Goal: Use online tool/utility: Utilize a website feature to perform a specific function

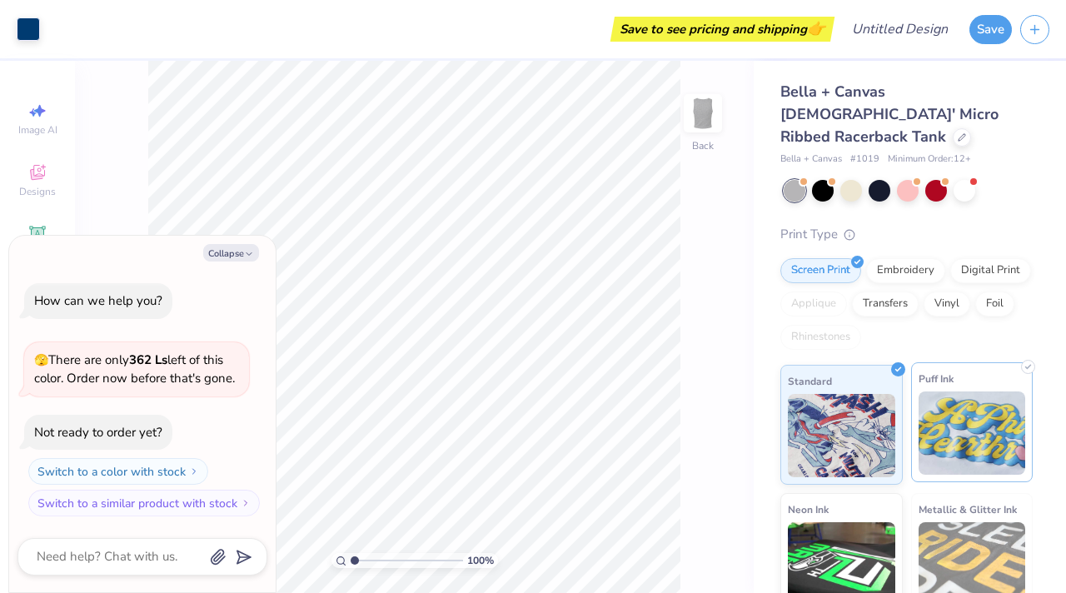
click at [970, 401] on img at bounding box center [972, 432] width 107 height 83
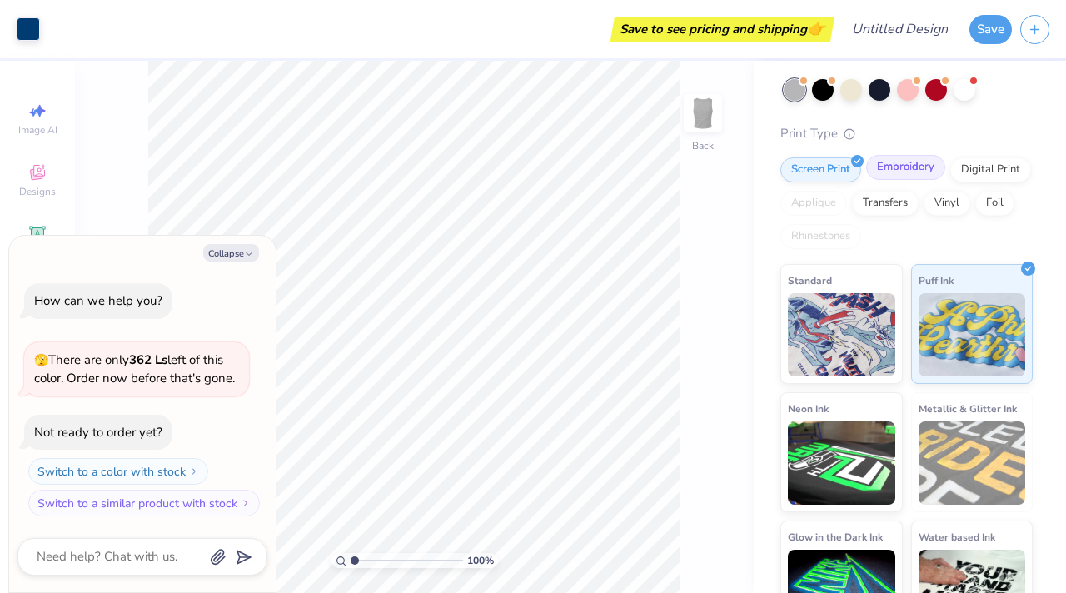
scroll to position [79, 0]
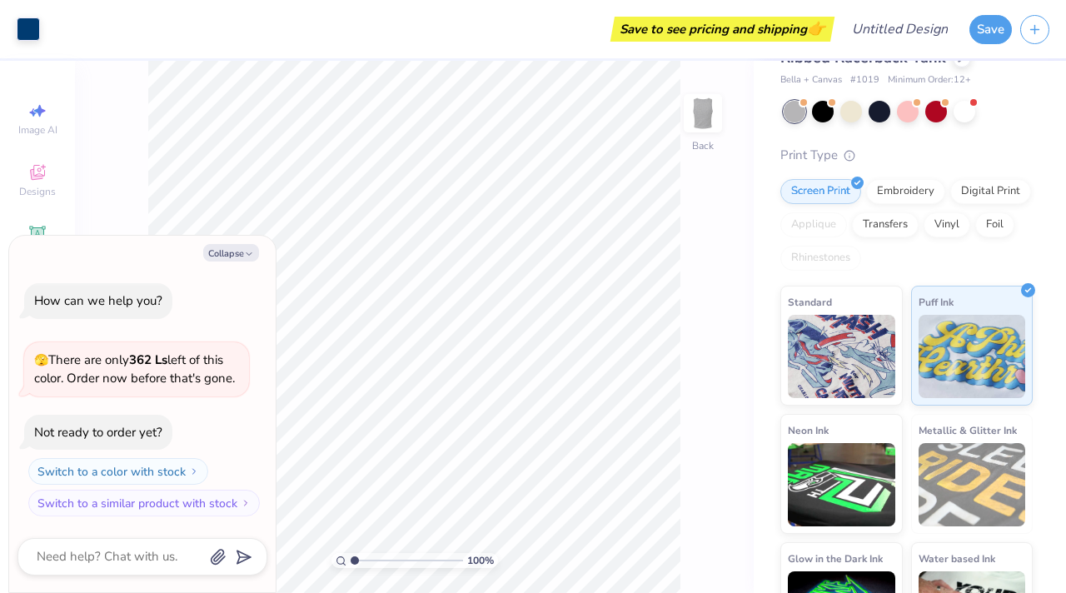
click at [902, 180] on div "Screen Print Embroidery Digital Print Applique Transfers Vinyl Foil Rhinestones" at bounding box center [906, 225] width 252 height 92
click at [902, 177] on div "Embroidery" at bounding box center [905, 189] width 79 height 25
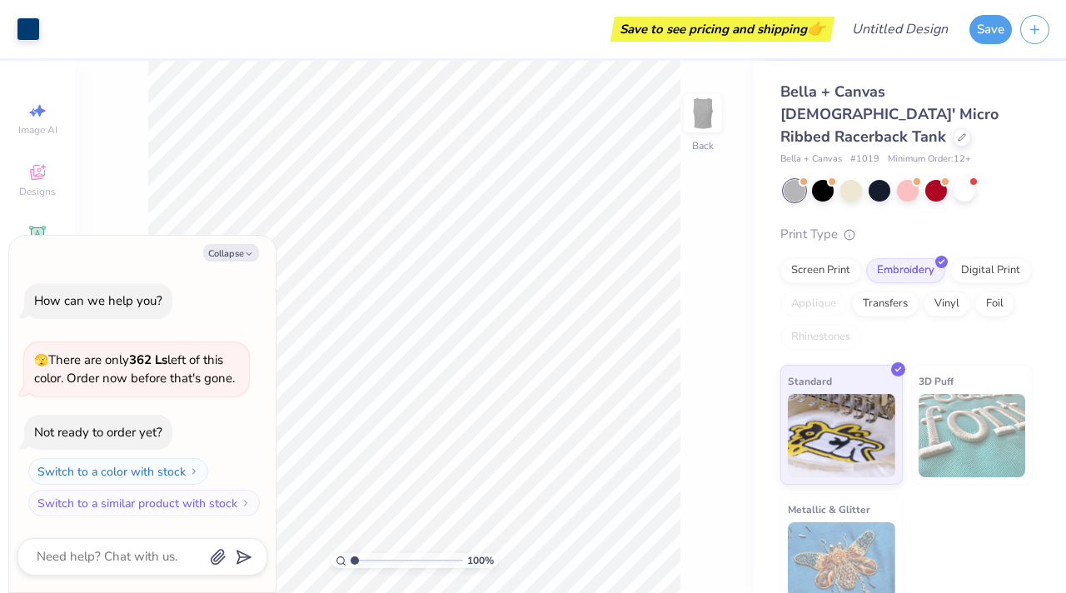
click at [872, 541] on img at bounding box center [841, 563] width 107 height 83
click at [917, 178] on div at bounding box center [908, 189] width 22 height 22
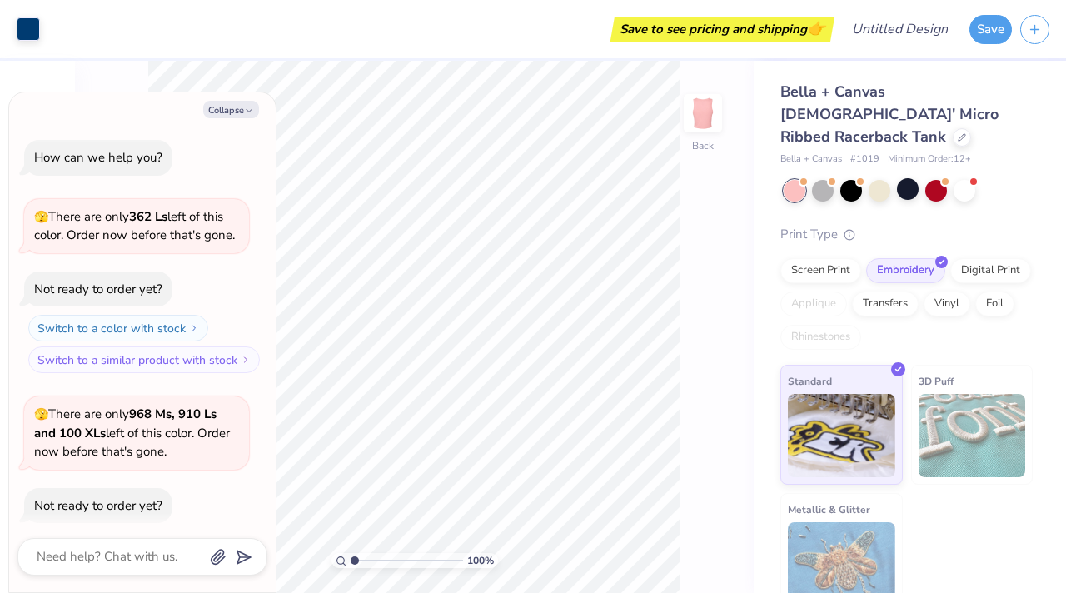
scroll to position [73, 0]
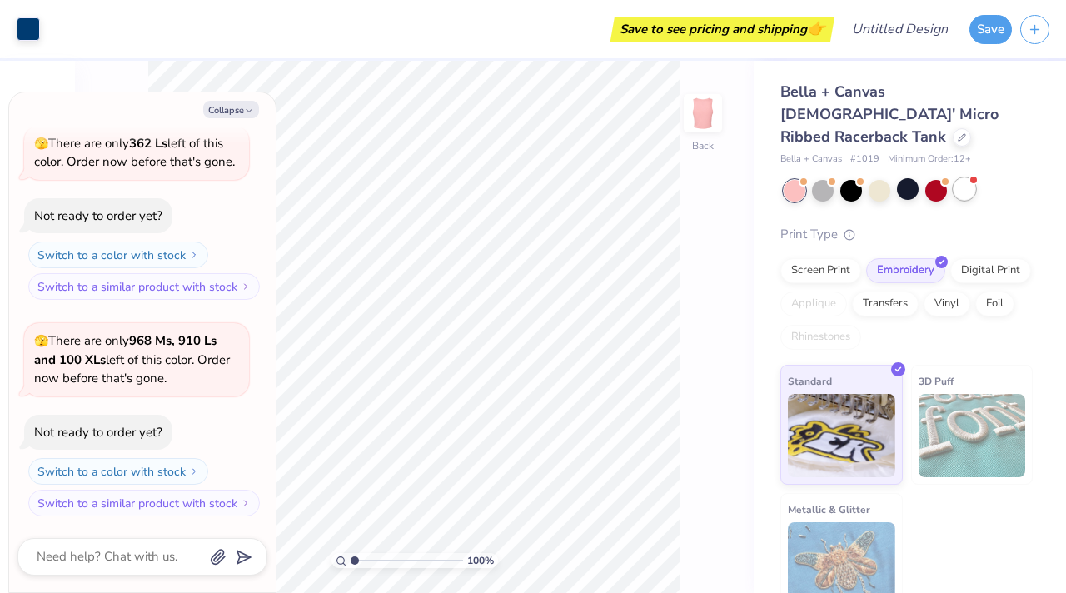
click at [961, 178] on div at bounding box center [965, 189] width 22 height 22
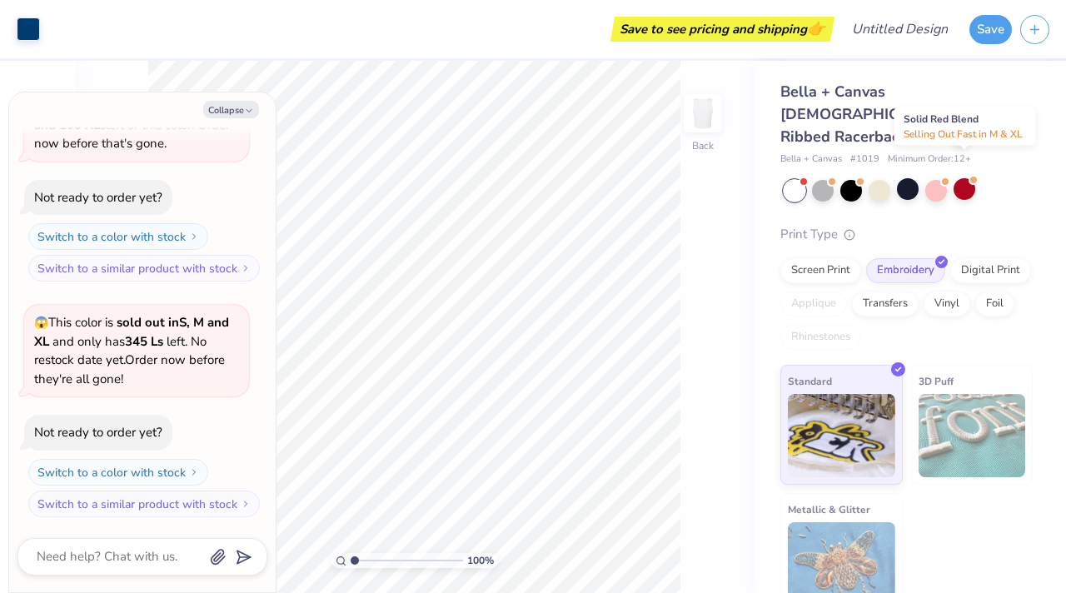
click at [961, 178] on div at bounding box center [965, 189] width 22 height 22
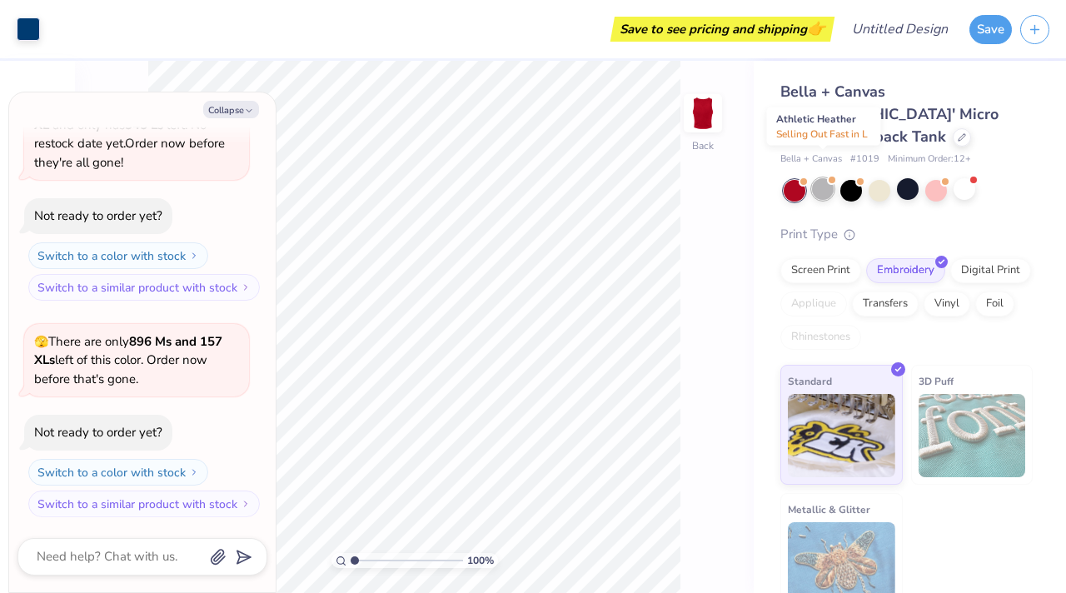
click at [816, 178] on div at bounding box center [823, 189] width 22 height 22
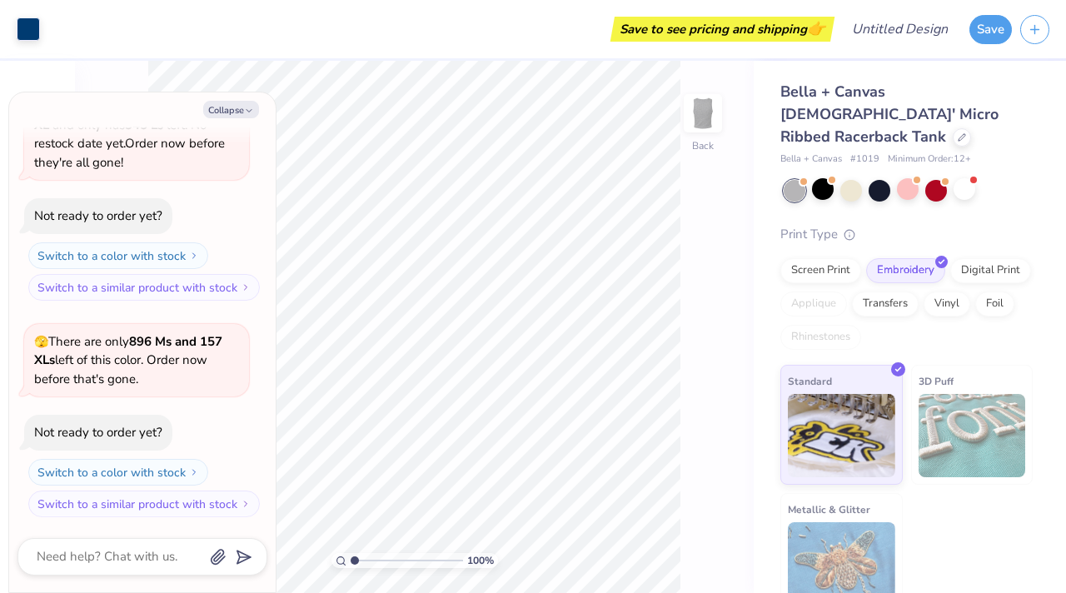
scroll to position [723, 0]
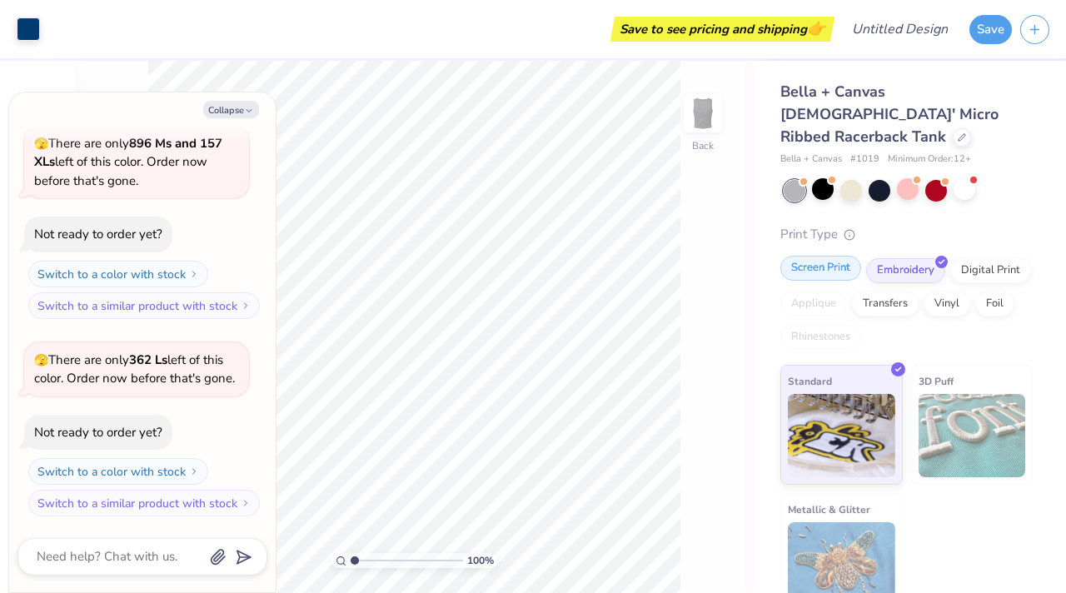
click at [826, 256] on div "Screen Print" at bounding box center [820, 268] width 81 height 25
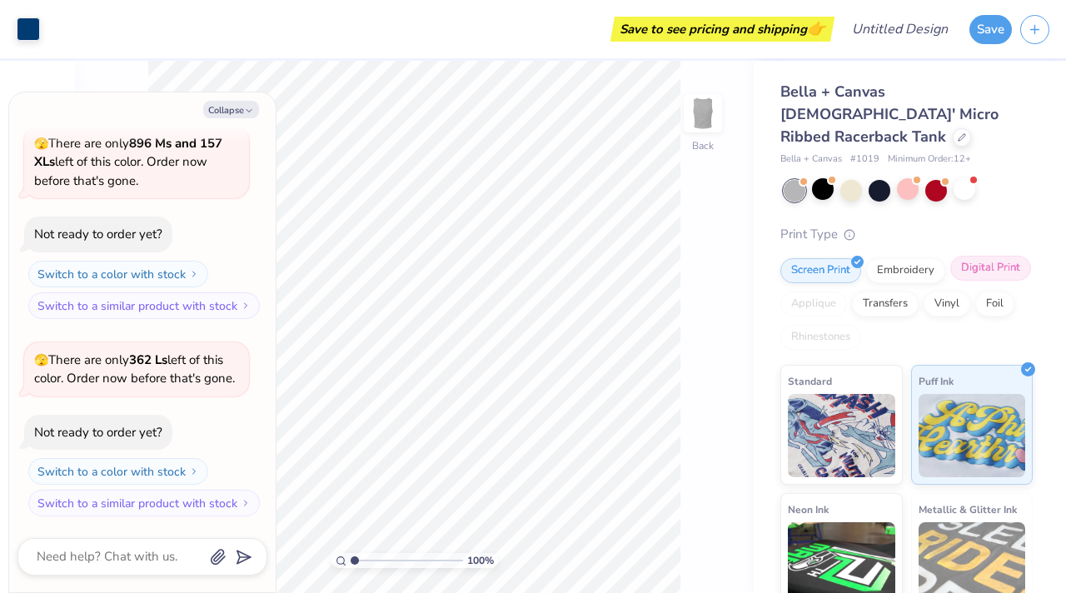
click at [990, 256] on div "Digital Print" at bounding box center [990, 268] width 81 height 25
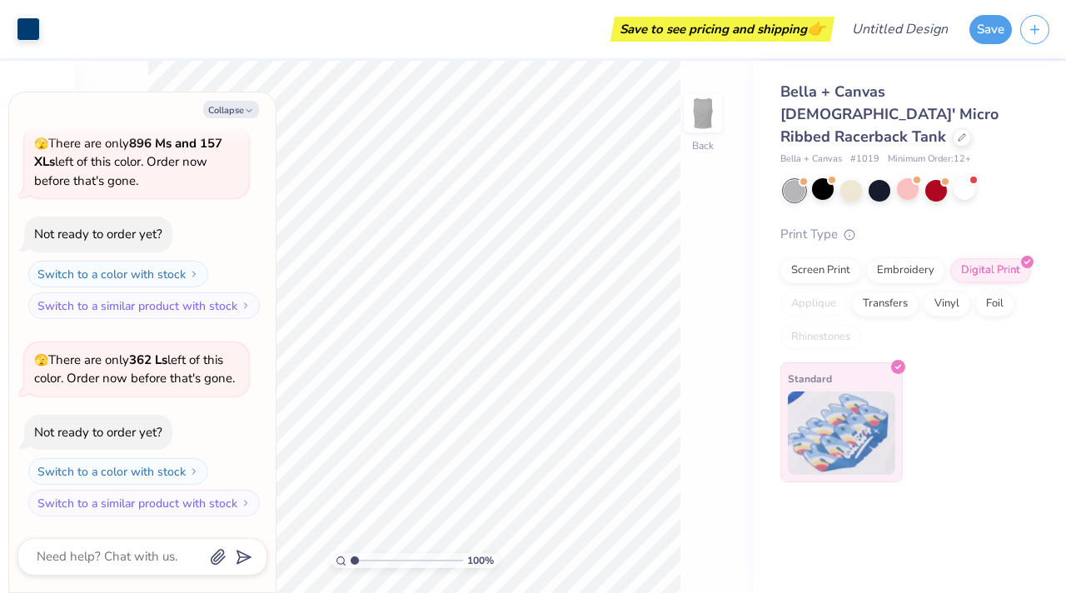
click at [870, 448] on img at bounding box center [841, 432] width 107 height 83
click at [990, 37] on button "Save" at bounding box center [991, 26] width 42 height 29
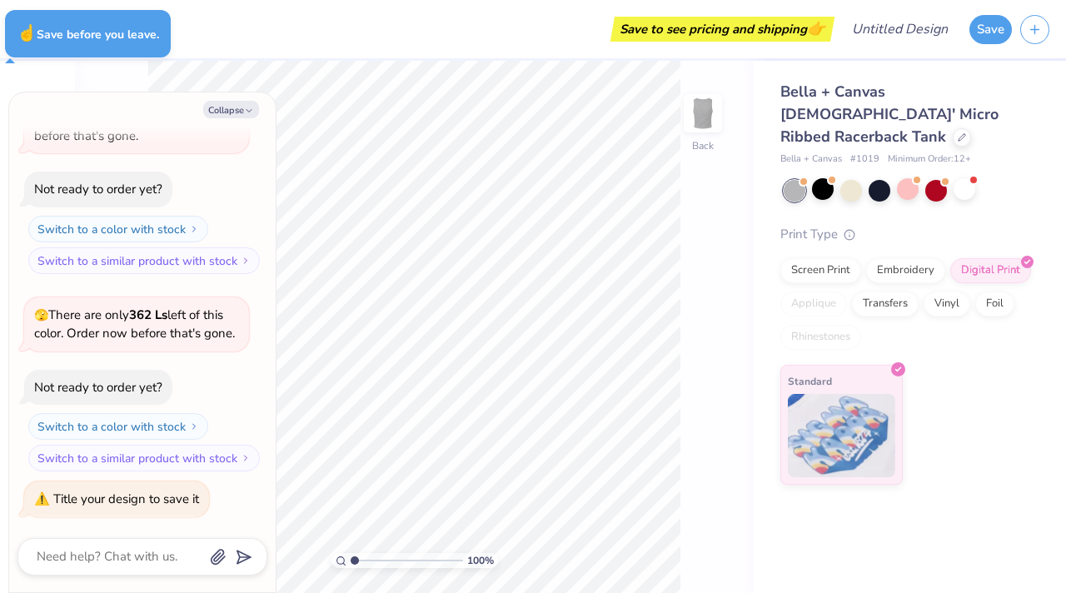
type textarea "x"
